Goal: Task Accomplishment & Management: Complete application form

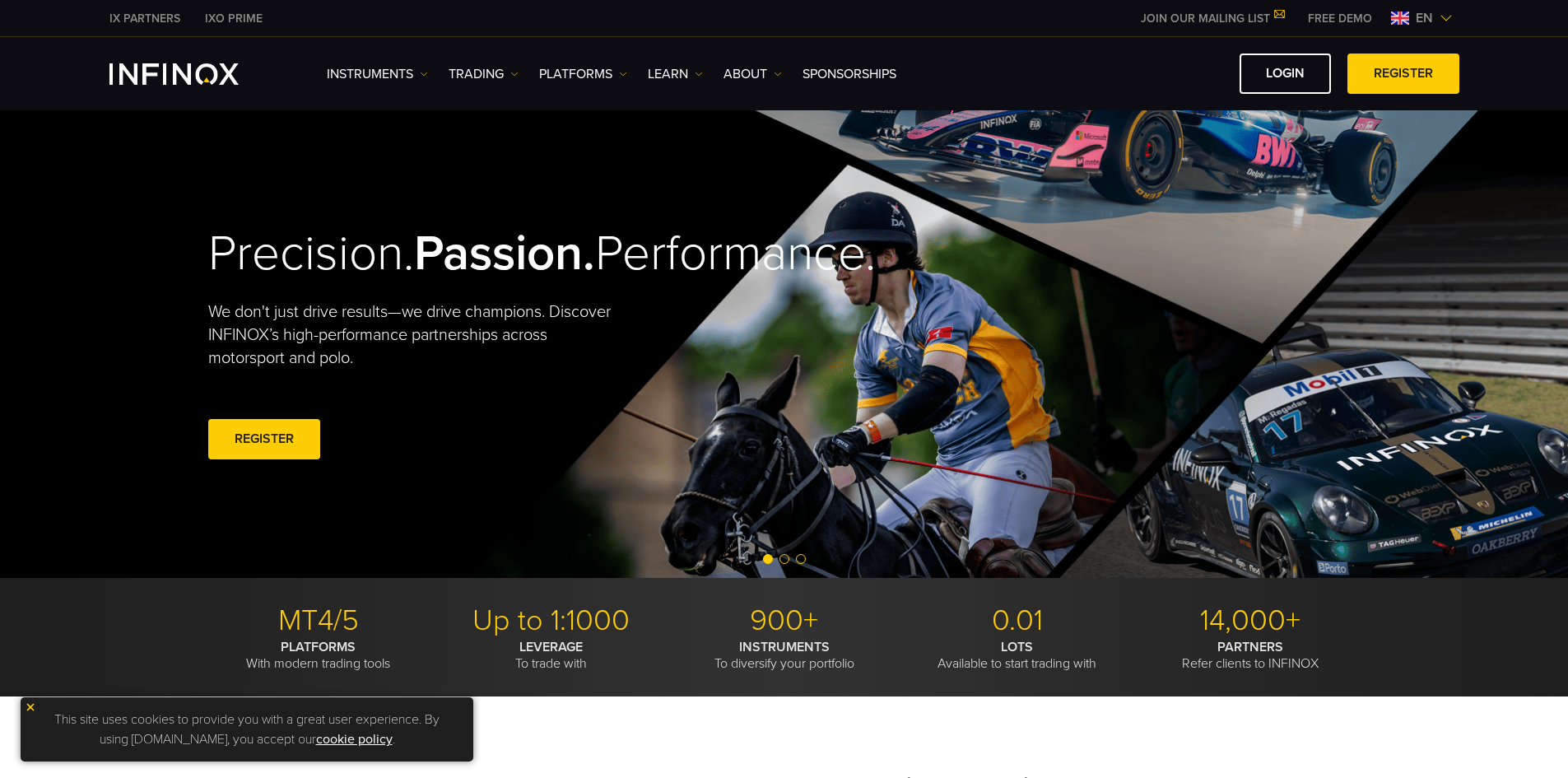
click at [1447, 18] on img at bounding box center [1446, 18] width 13 height 13
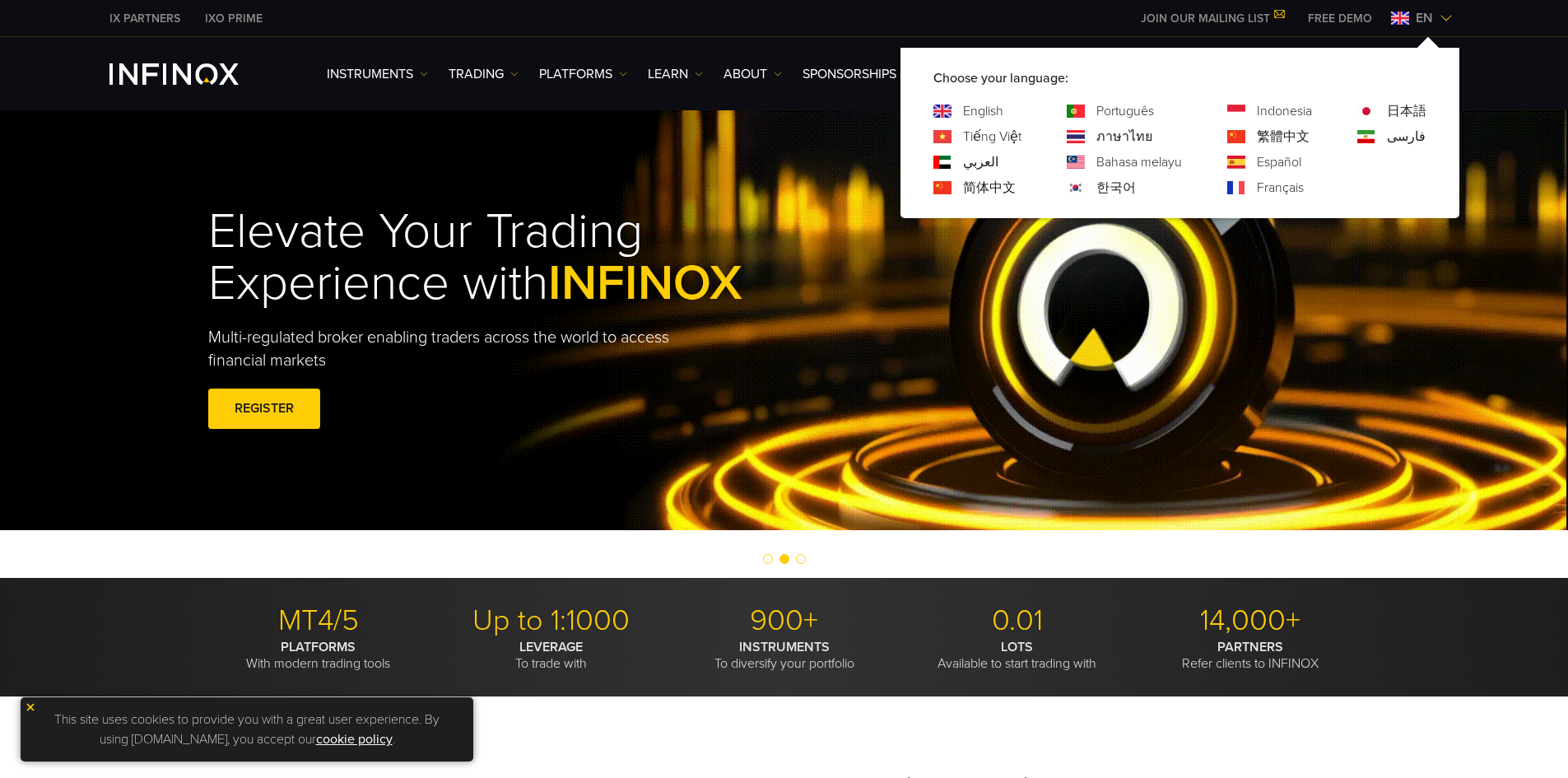
click at [1133, 115] on link "Português" at bounding box center [1125, 111] width 57 height 20
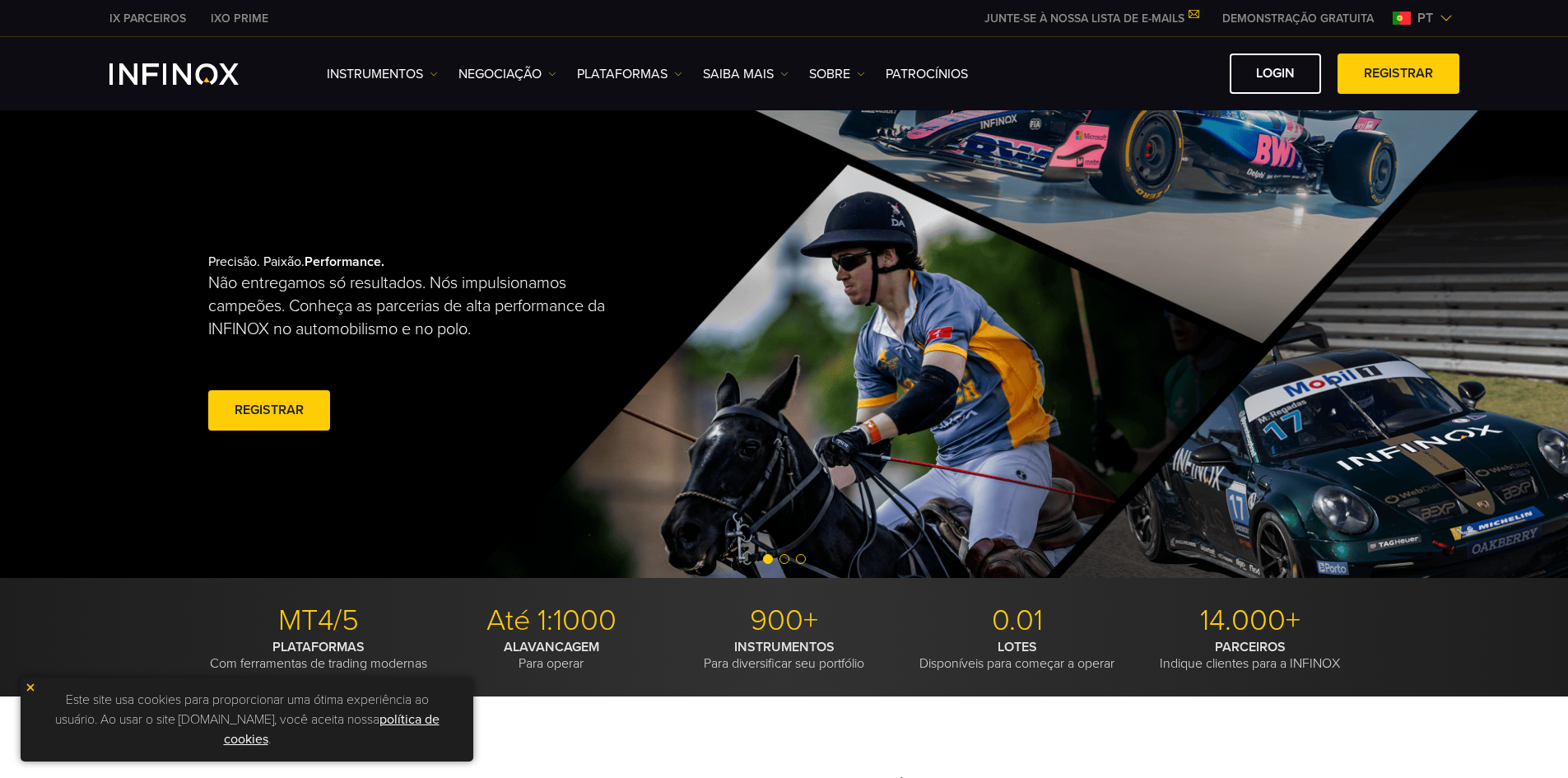
click at [1314, 21] on link "DEMONSTRAÇÃO GRATUITA" at bounding box center [1297, 19] width 176 height 17
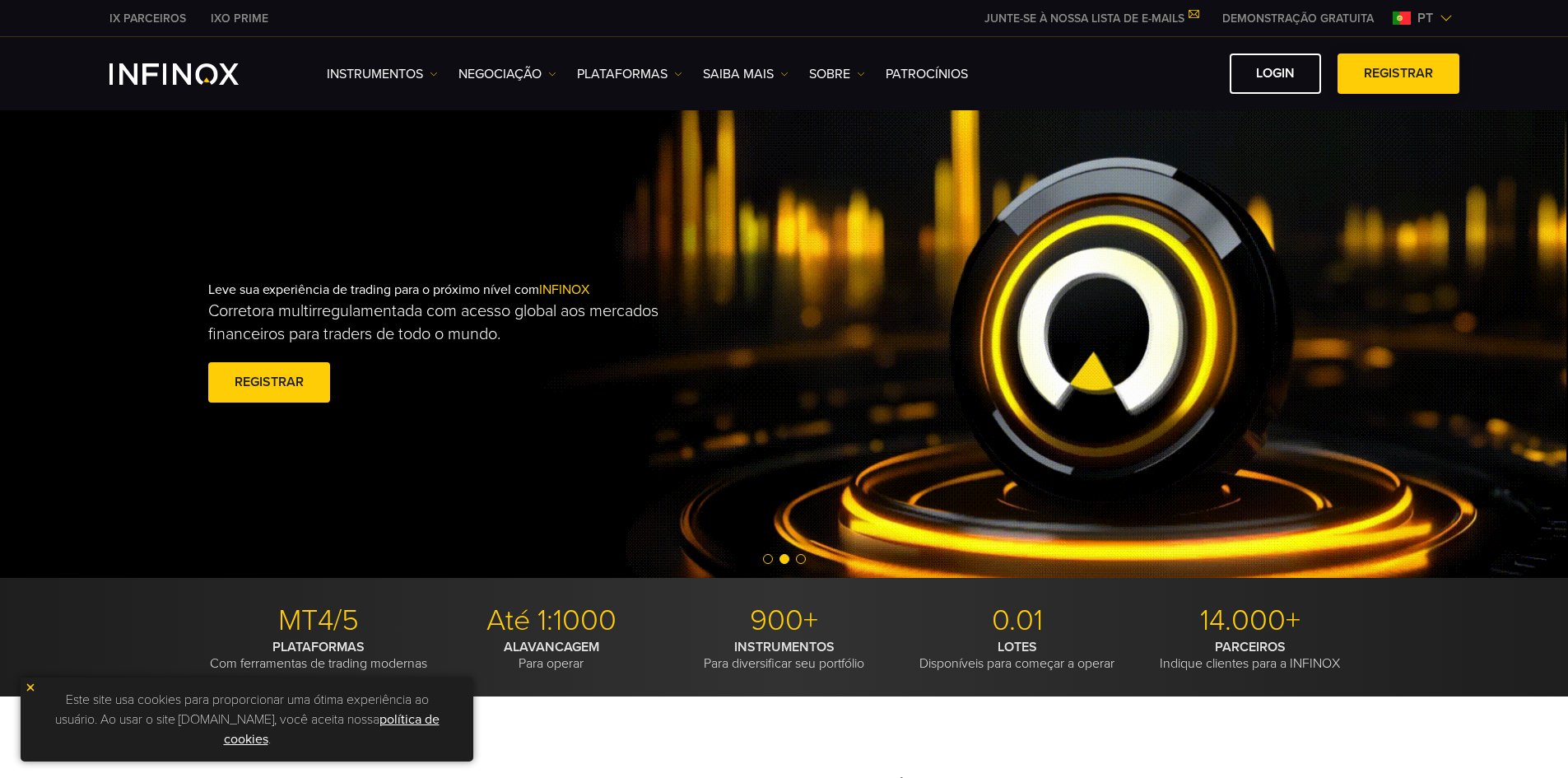
click at [1379, 81] on link "Registrar" at bounding box center [1399, 73] width 122 height 40
